Goal: Task Accomplishment & Management: Complete application form

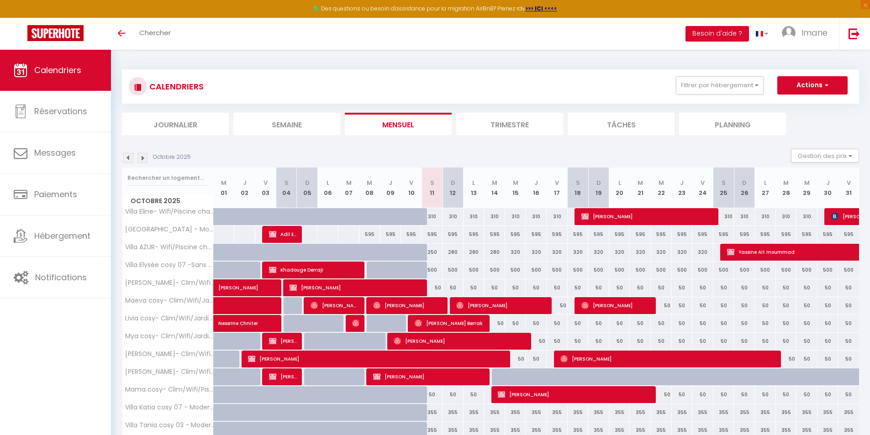
scroll to position [78, 0]
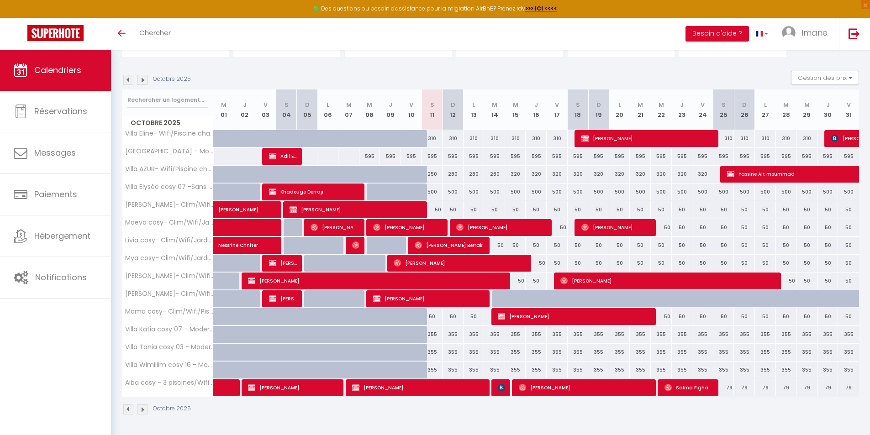
click at [651, 301] on div at bounding box center [661, 299] width 21 height 17
type input "50"
type input "Mer 22 Octobre 2025"
type input "Jeu 23 Octobre 2025"
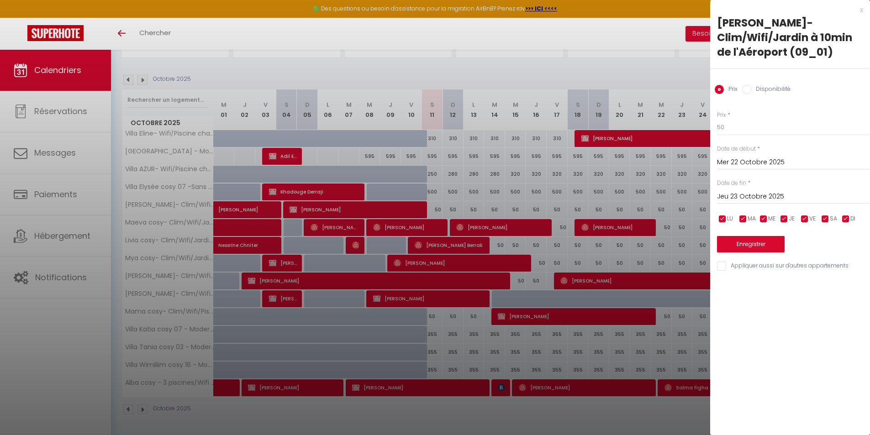
click at [671, 340] on div at bounding box center [435, 217] width 870 height 435
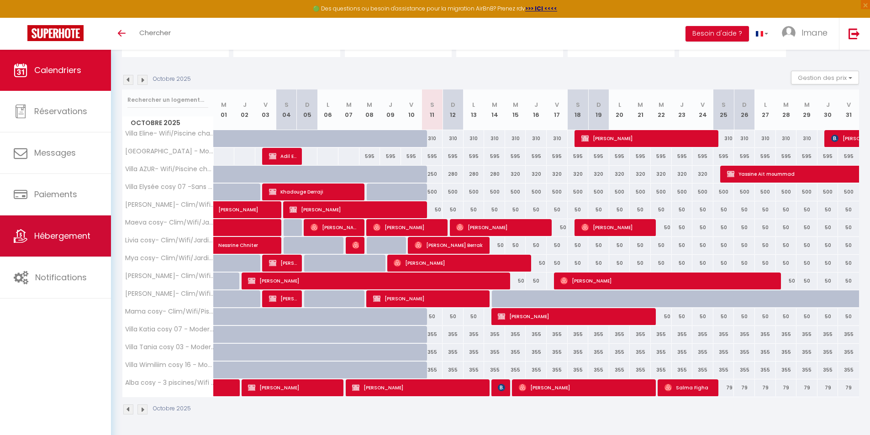
click at [36, 224] on link "Hébergement" at bounding box center [55, 236] width 111 height 41
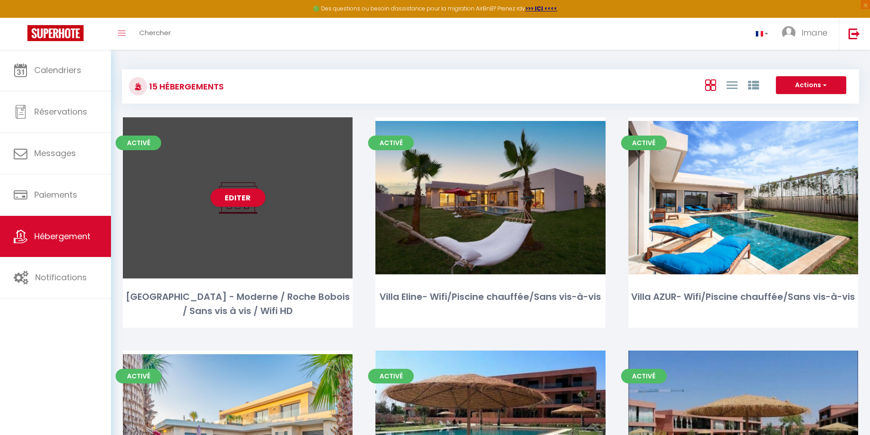
click at [276, 224] on div "Editer" at bounding box center [238, 197] width 230 height 161
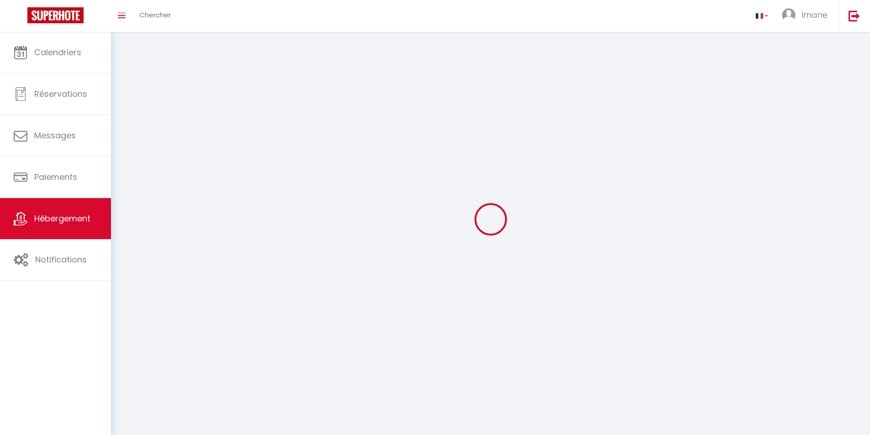
select select "1"
select select "28"
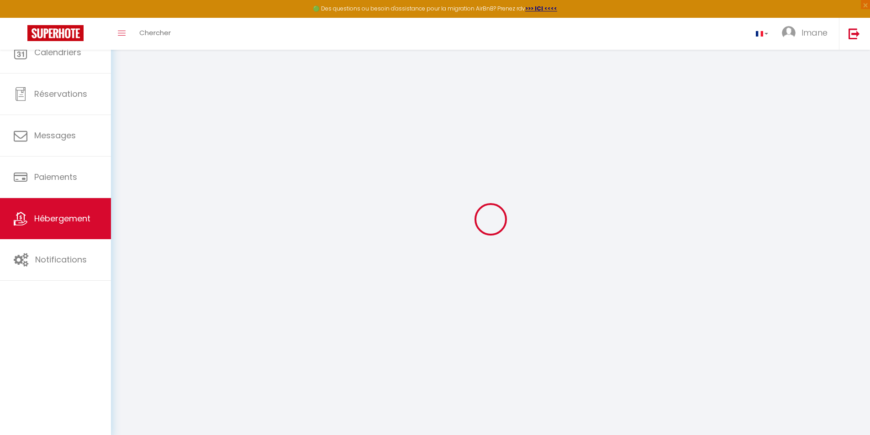
select select
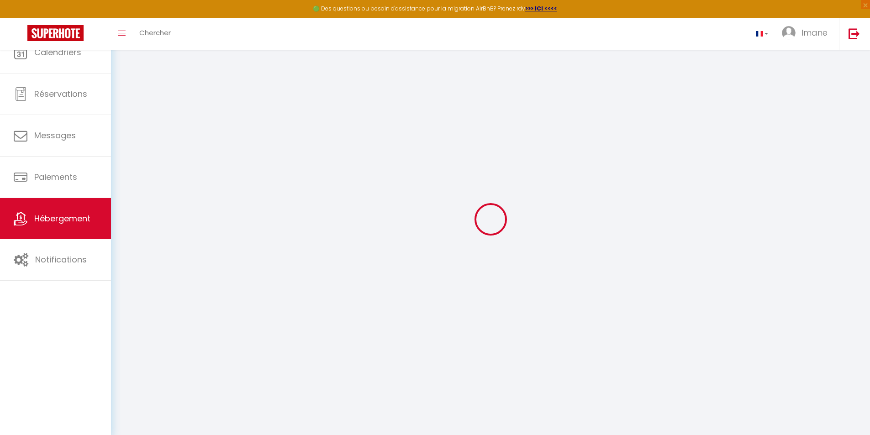
select select
checkbox input "false"
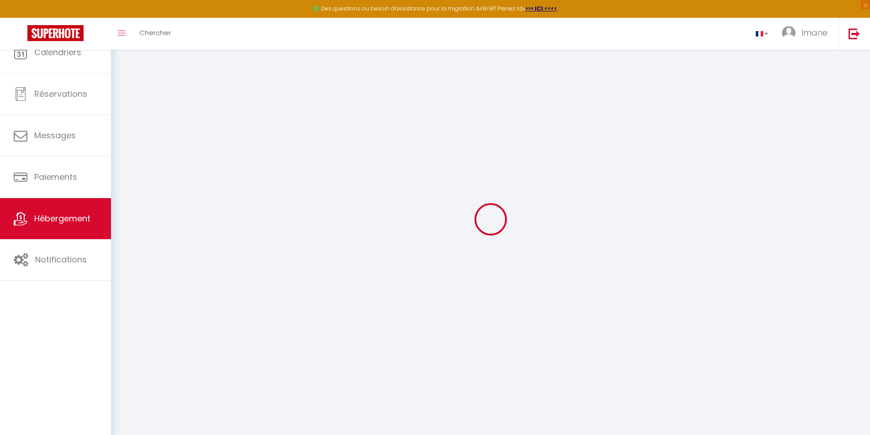
select select
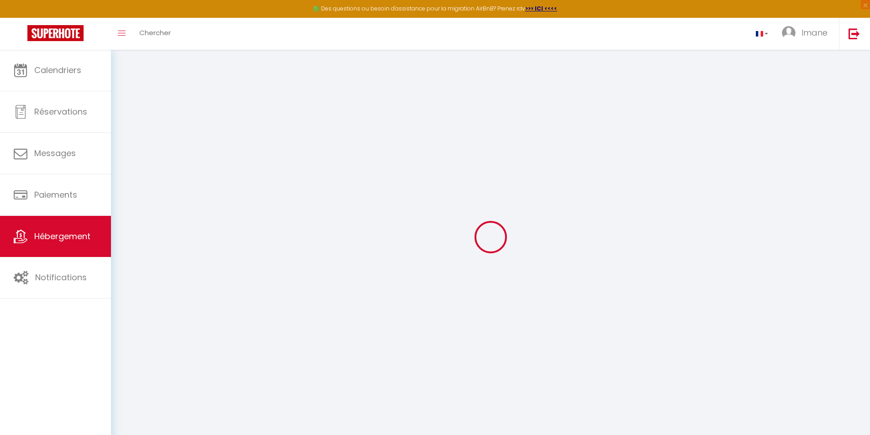
select select
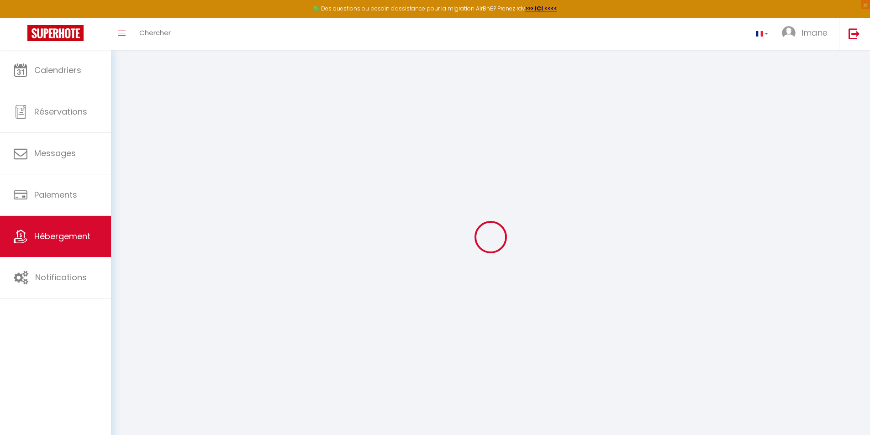
select select
checkbox input "false"
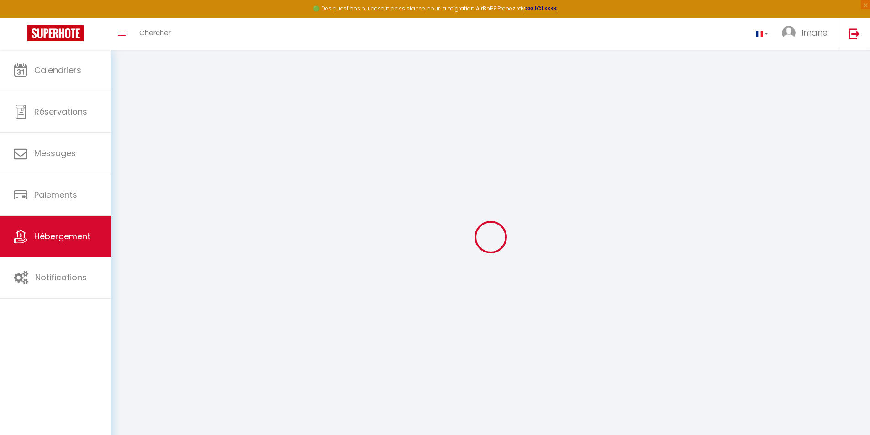
select select
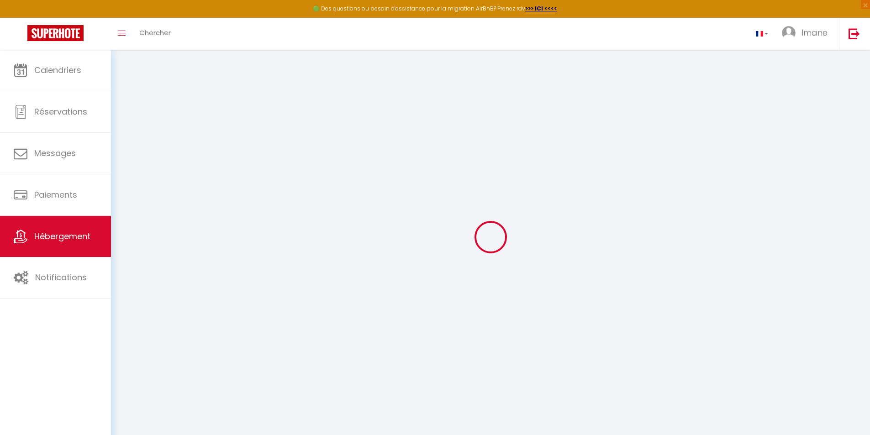
select select
checkbox input "false"
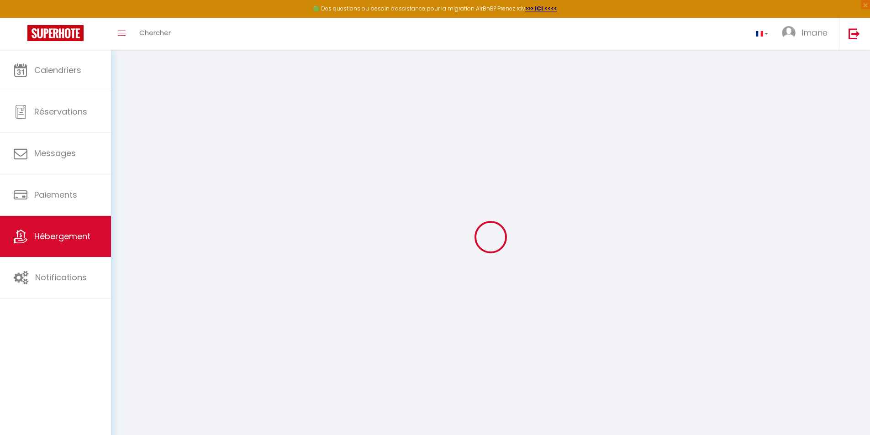
checkbox input "false"
select select
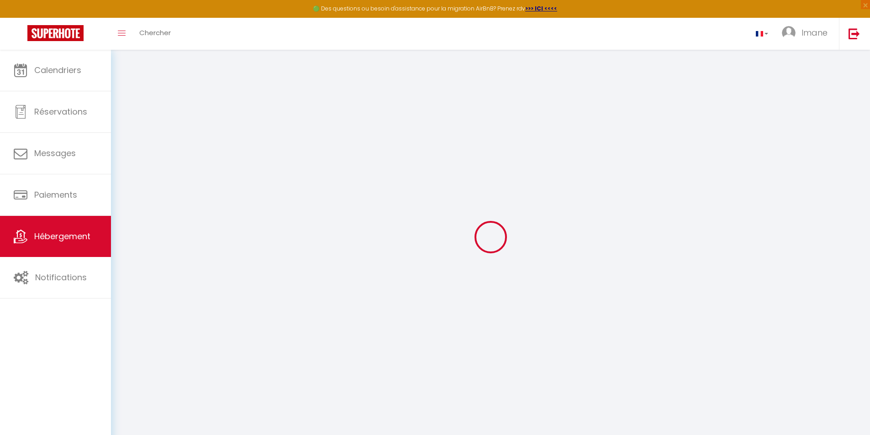
select select
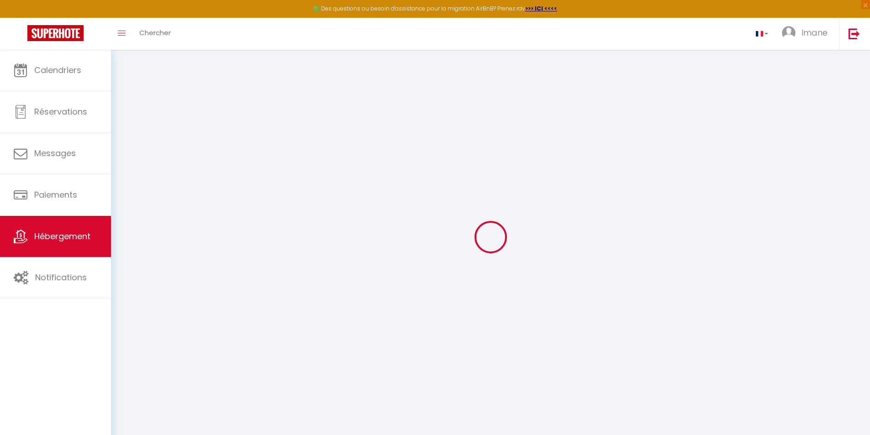
checkbox input "false"
select select
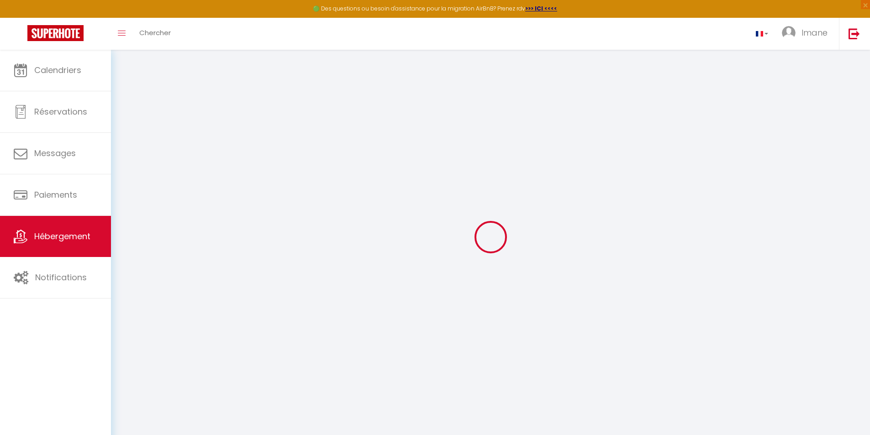
select select
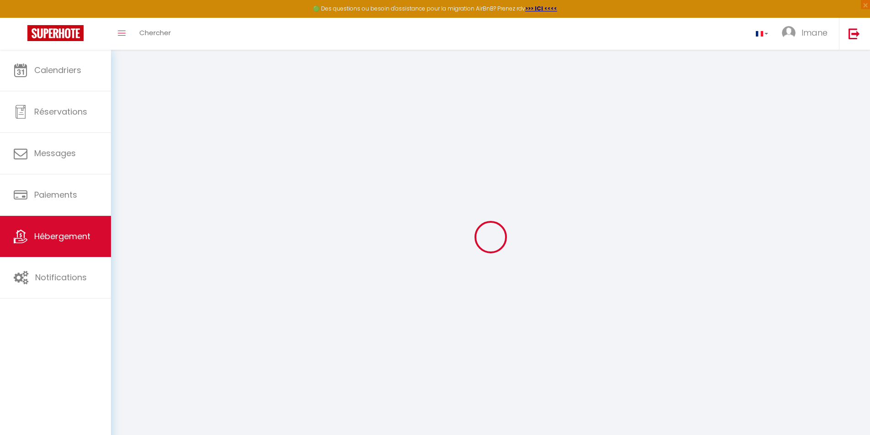
select select
checkbox input "false"
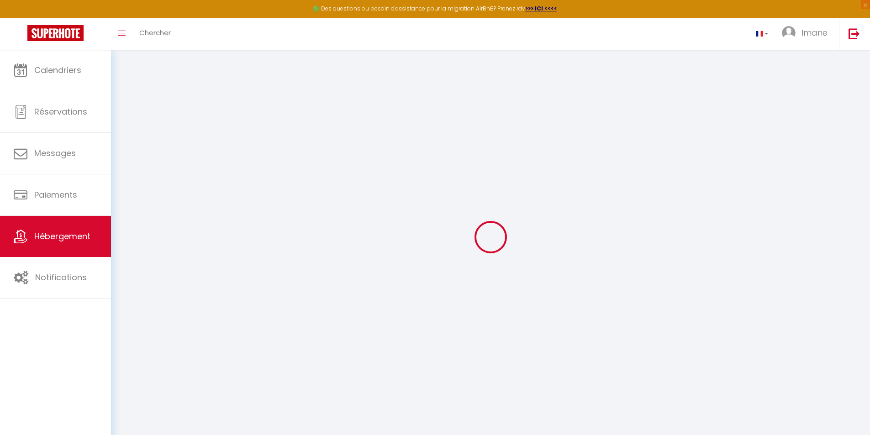
checkbox input "false"
select select
type input "[GEOGRAPHIC_DATA] - Moderne / Roche Bobois / Sans vis à vis / Wifi HD"
type input "[PERSON_NAME]"
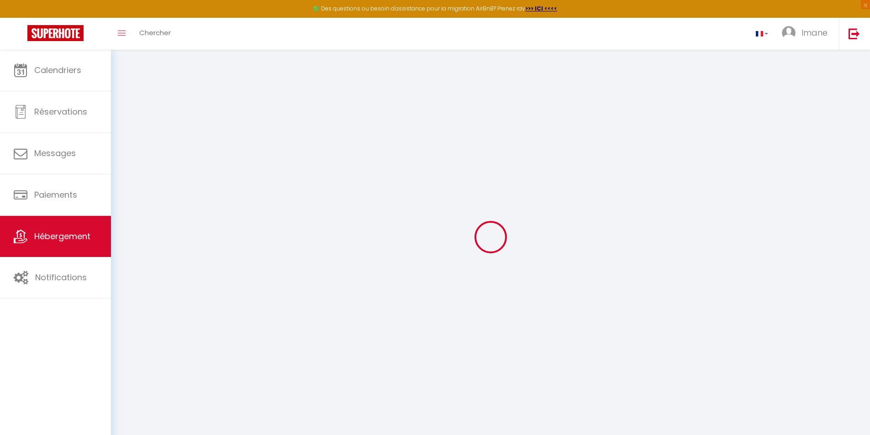
type input "[DEMOGRAPHIC_DATA]"
type input "40000"
type input "[GEOGRAPHIC_DATA]"
select select "houses"
select select "10"
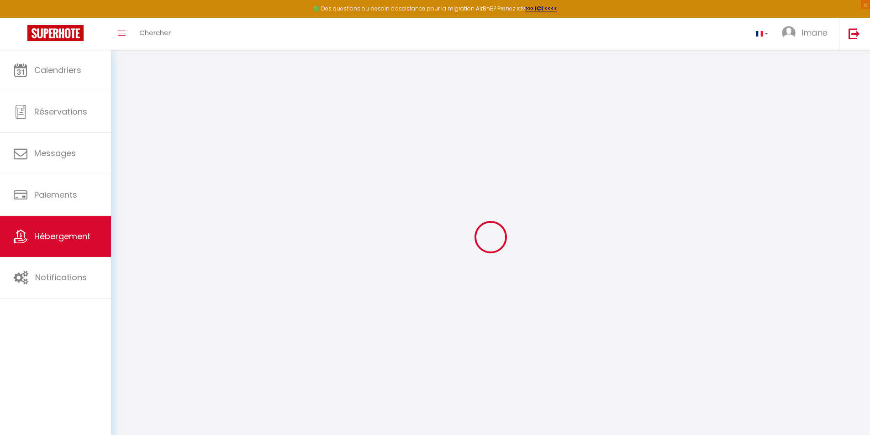
select select "5"
type input "600"
type input "80"
type input "1000"
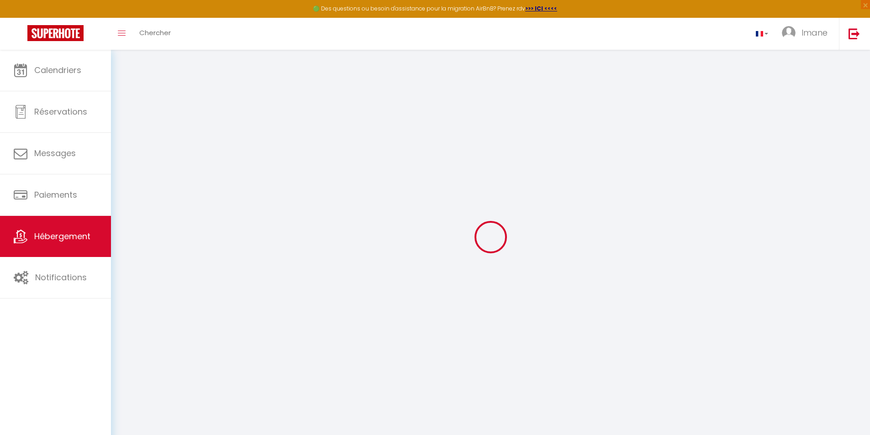
select select
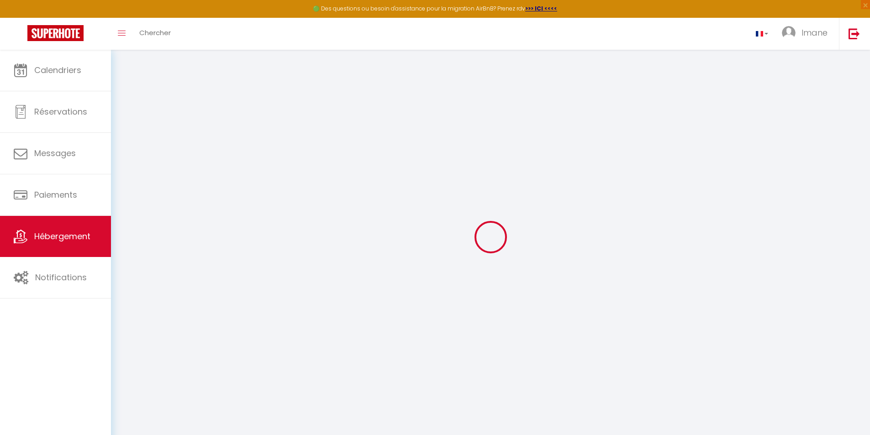
type input "Route de l'ourika km11"
type input "40000"
type input "[GEOGRAPHIC_DATA]"
select select "146"
type input "[EMAIL_ADDRESS][DOMAIN_NAME]"
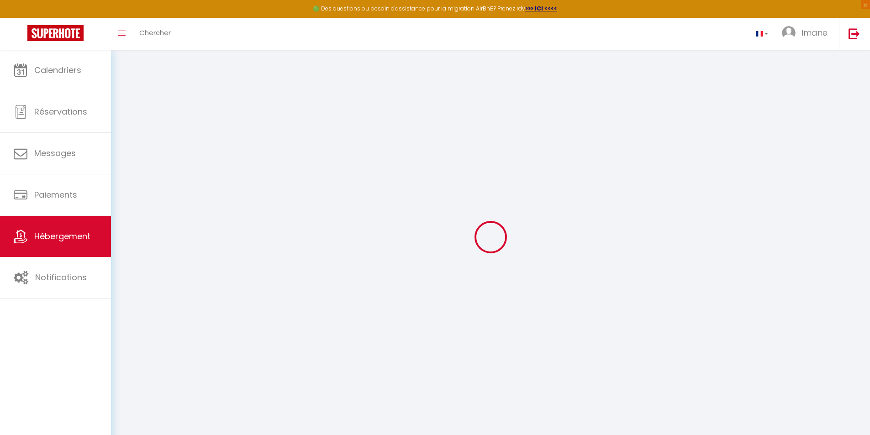
select select
checkbox input "false"
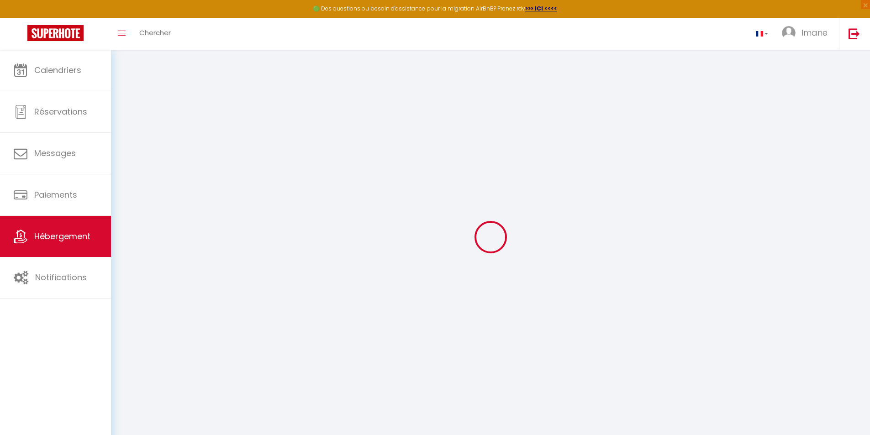
select select
type input "0"
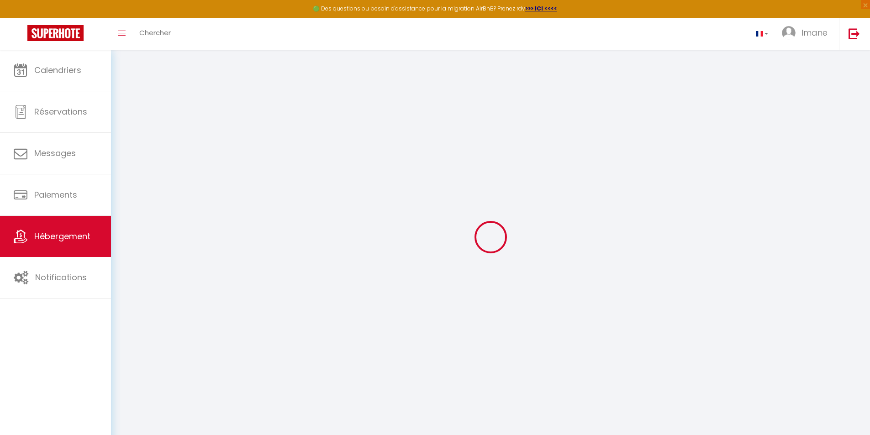
type input "0"
select select
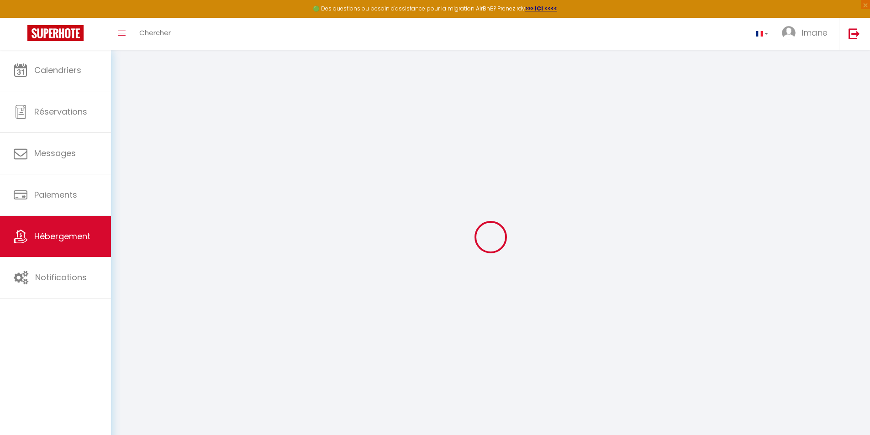
select select
checkbox input "false"
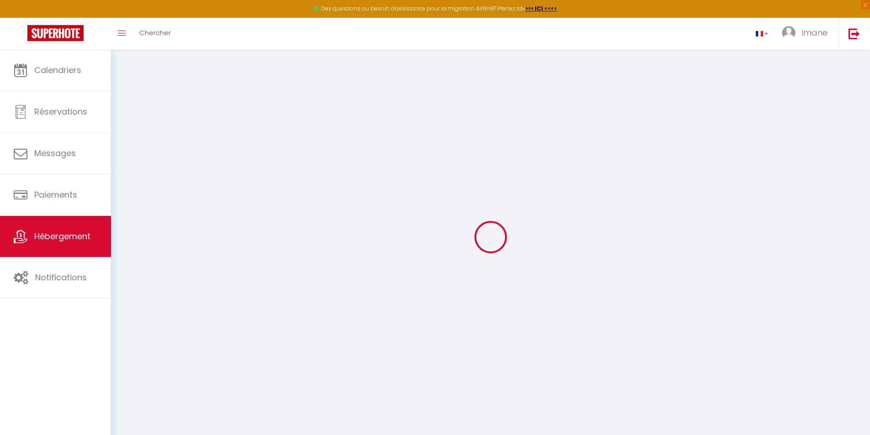
checkbox input "false"
select select
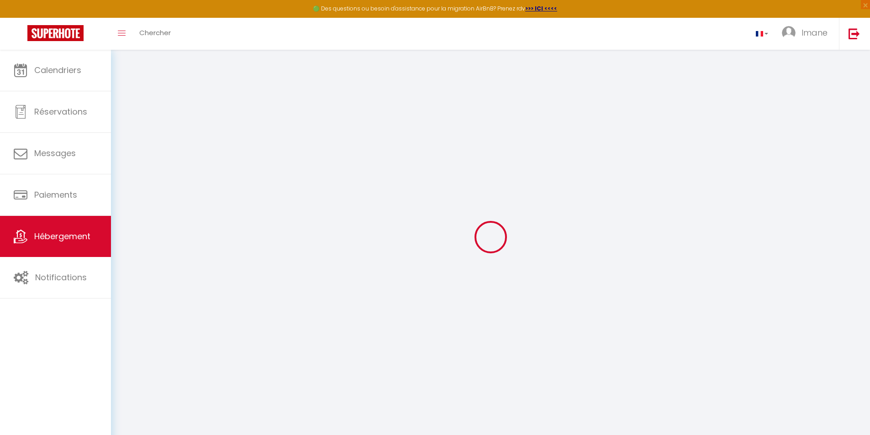
select select
checkbox input "false"
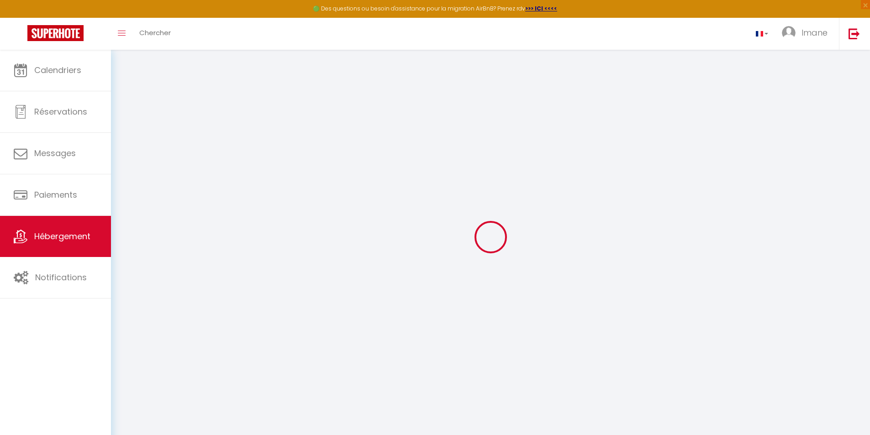
checkbox input "false"
select select
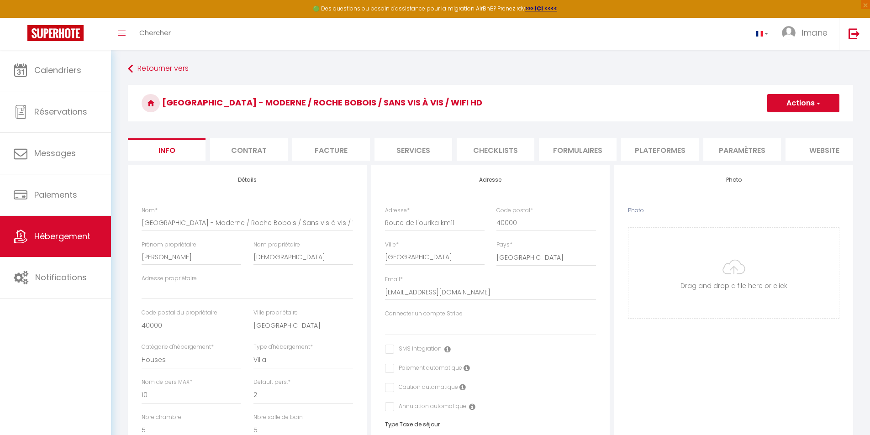
select select
checkbox input "false"
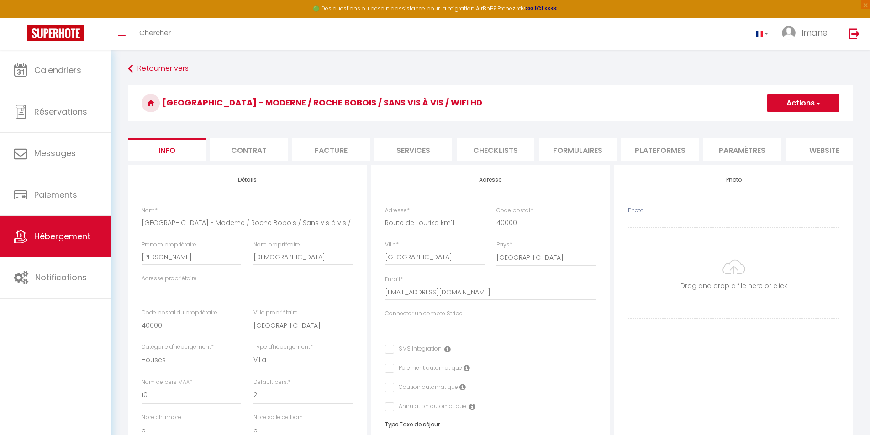
select select
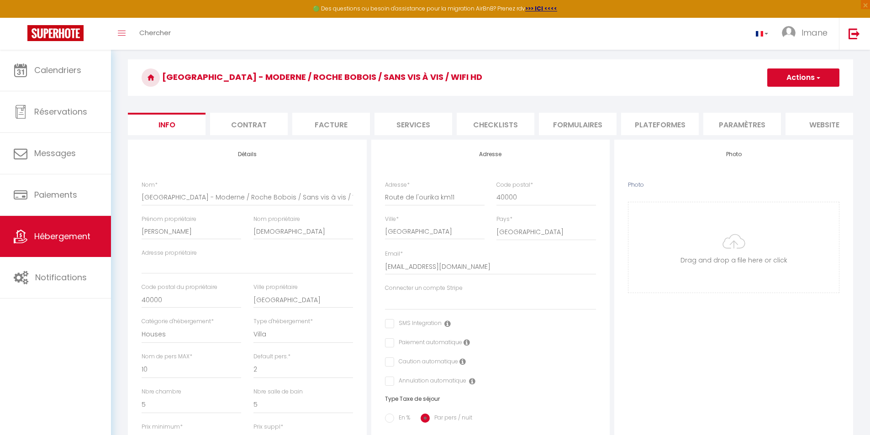
scroll to position [46, 0]
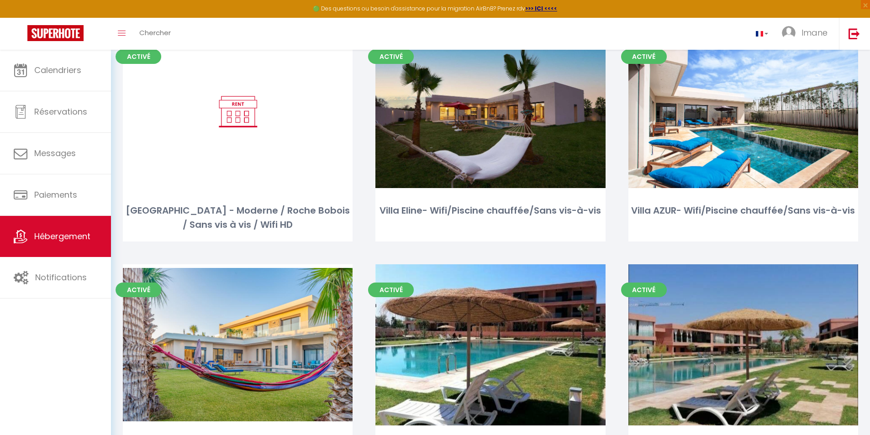
scroll to position [91, 0]
